Goal: Task Accomplishment & Management: Use online tool/utility

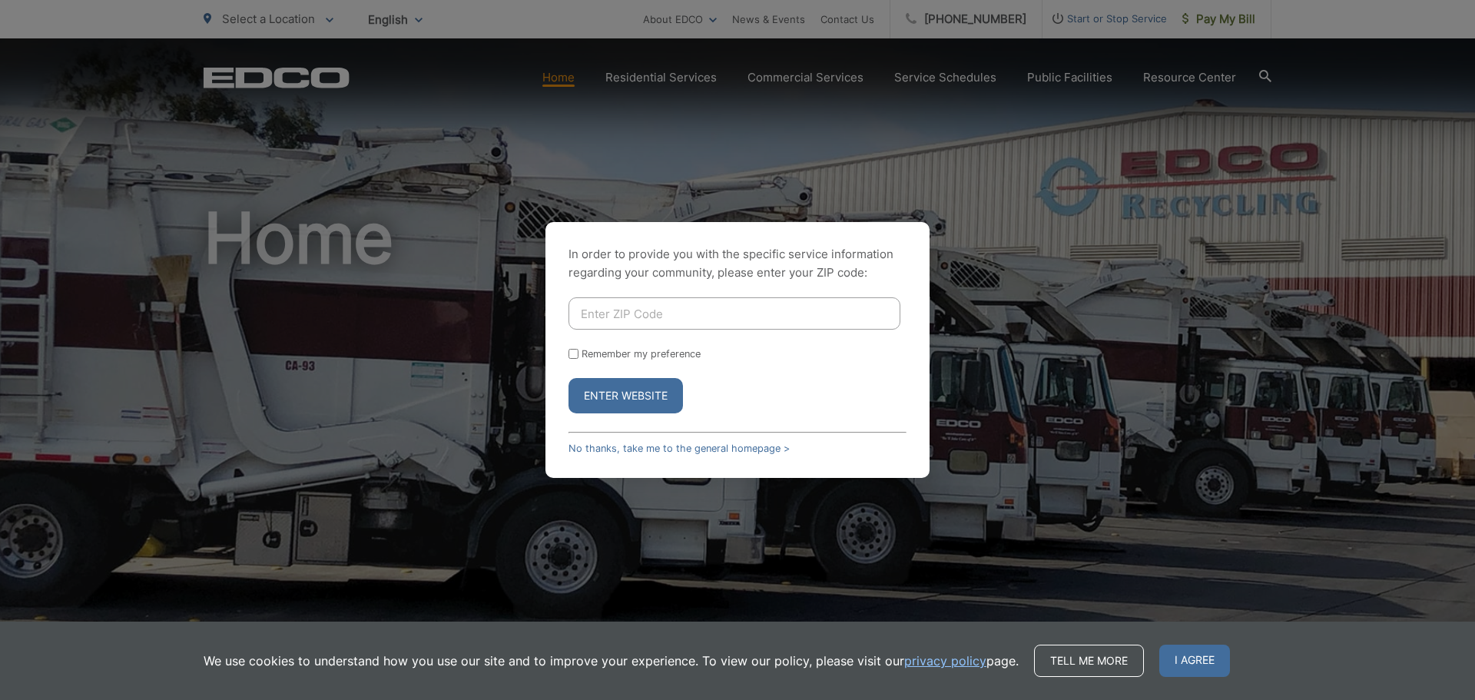
click at [619, 311] on input "Enter ZIP Code" at bounding box center [735, 313] width 332 height 32
type input "92020"
drag, startPoint x: 573, startPoint y: 348, endPoint x: 578, endPoint y: 355, distance: 8.3
click at [573, 349] on div "Remember my preference" at bounding box center [738, 354] width 338 height 12
click at [609, 392] on button "Enter Website" at bounding box center [626, 395] width 114 height 35
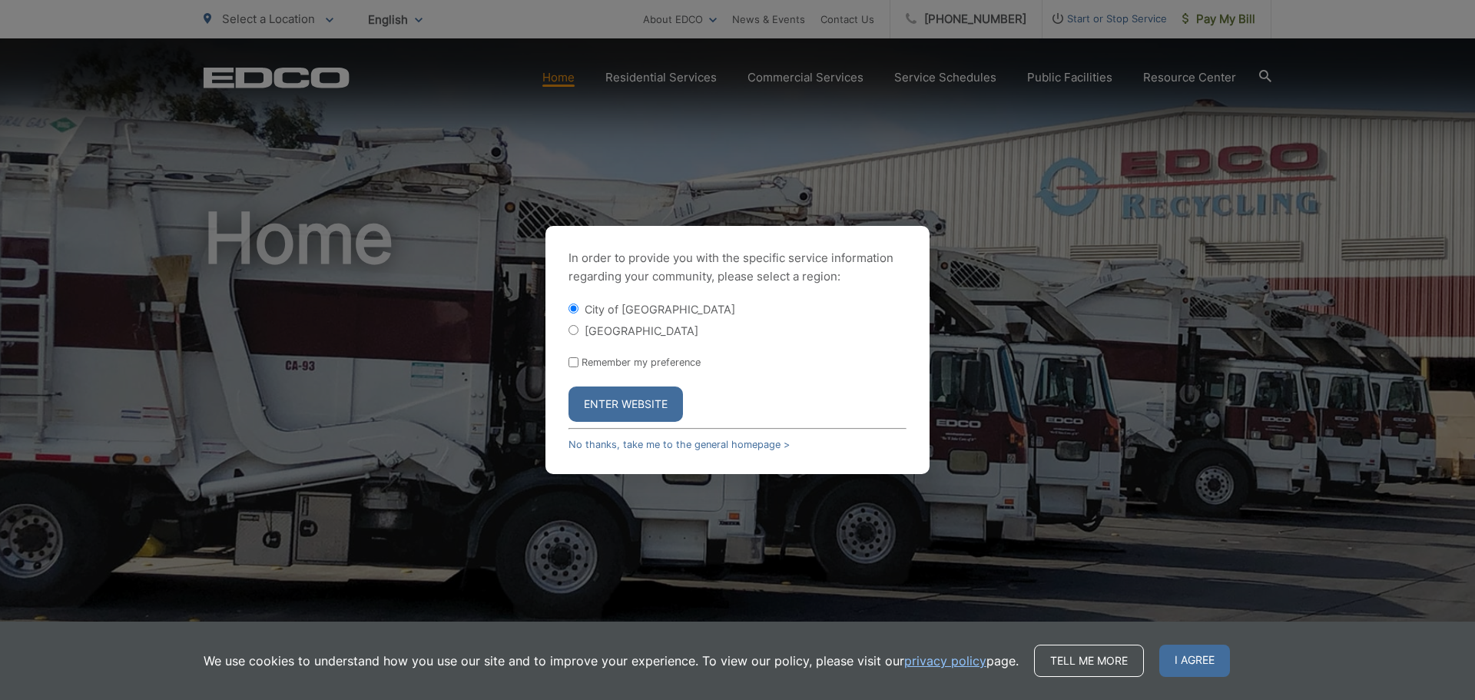
click at [572, 327] on input "[GEOGRAPHIC_DATA]" at bounding box center [574, 330] width 10 height 10
radio input "true"
click at [570, 305] on input "City of [GEOGRAPHIC_DATA]" at bounding box center [574, 309] width 10 height 10
radio input "true"
click at [576, 360] on input "Remember my preference" at bounding box center [574, 362] width 10 height 10
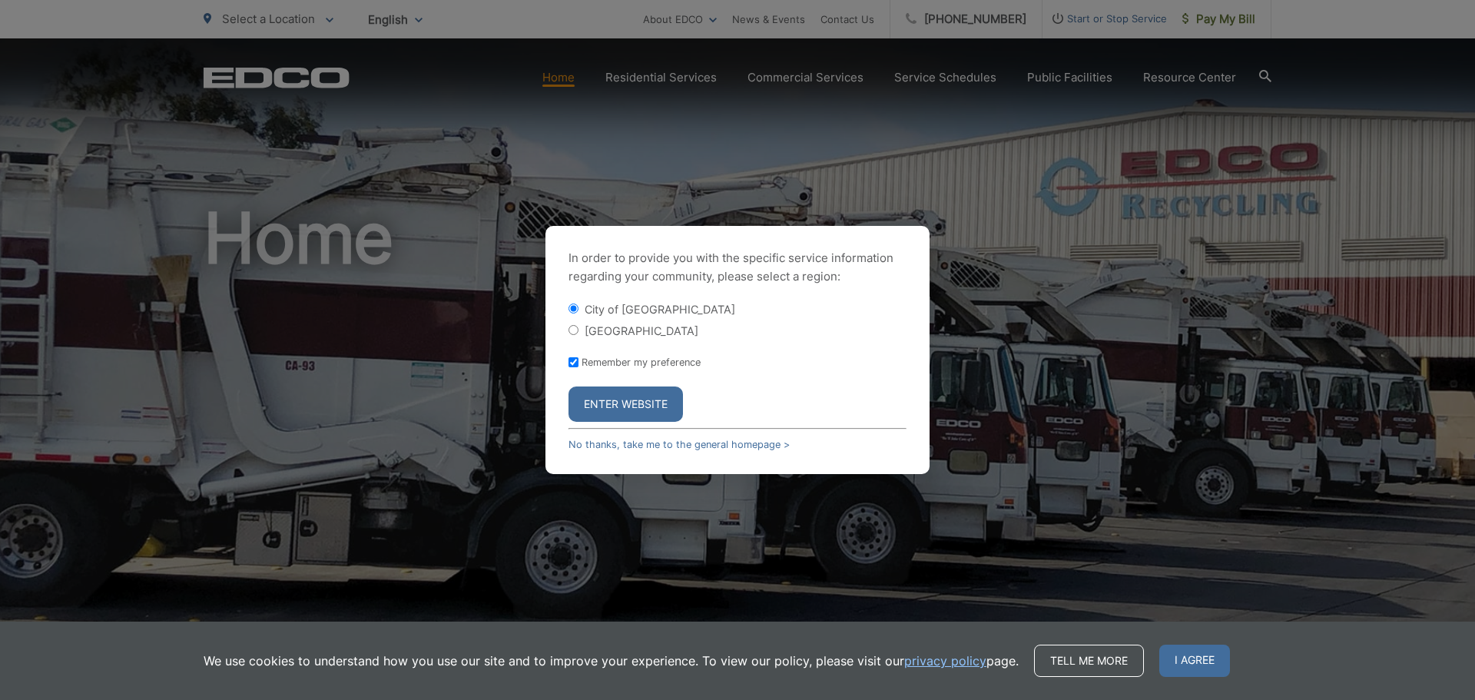
checkbox input "true"
click at [597, 400] on button "Enter Website" at bounding box center [626, 404] width 114 height 35
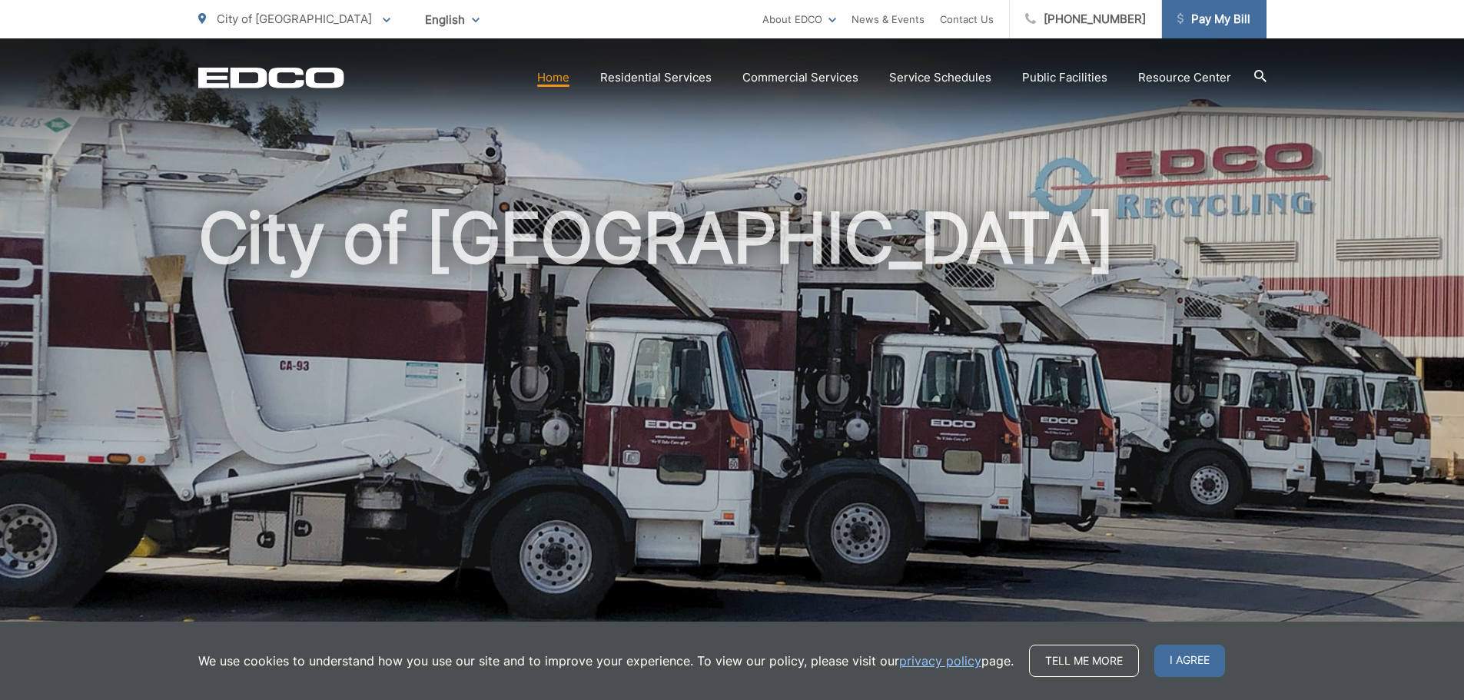
click at [1198, 19] on span "Pay My Bill" at bounding box center [1213, 19] width 73 height 18
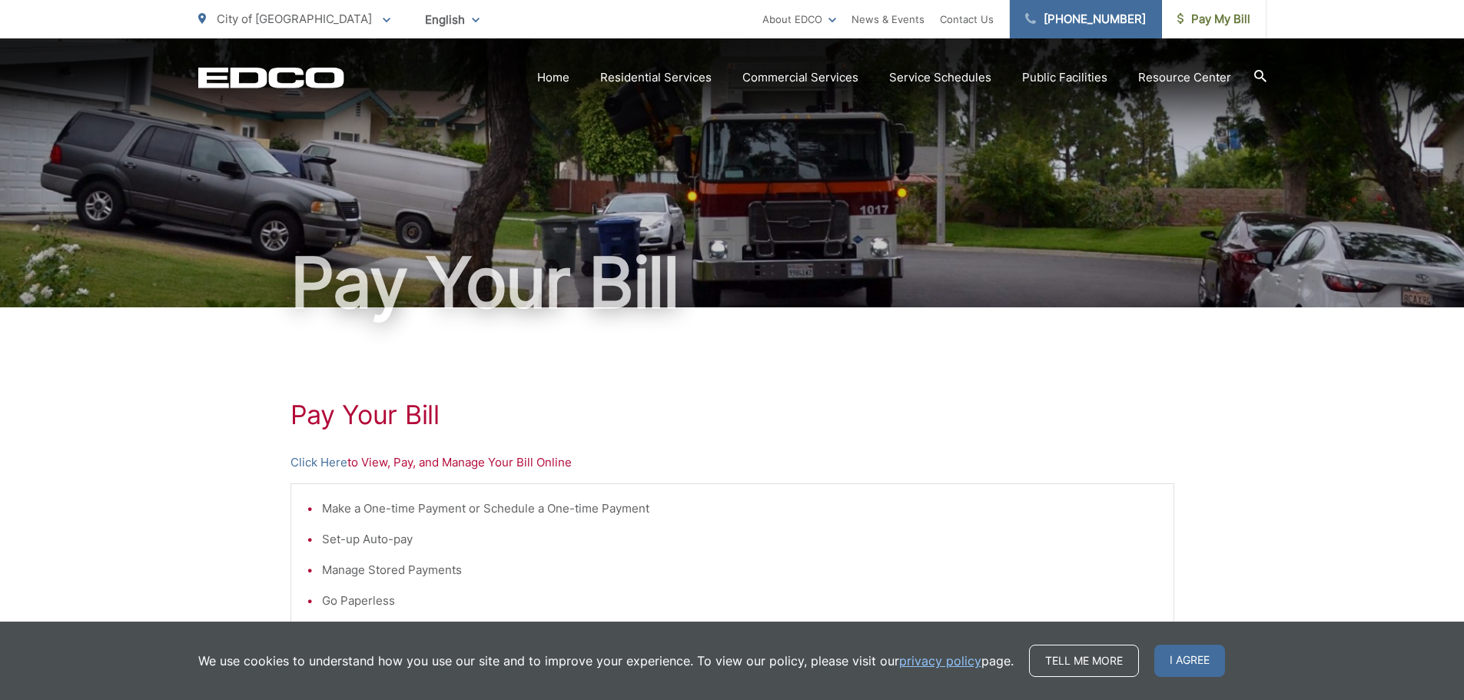
click at [1133, 19] on link "[PHONE_NUMBER]" at bounding box center [1086, 19] width 152 height 38
click at [340, 463] on link "Click Here" at bounding box center [318, 462] width 57 height 18
